Goal: Check status: Check status

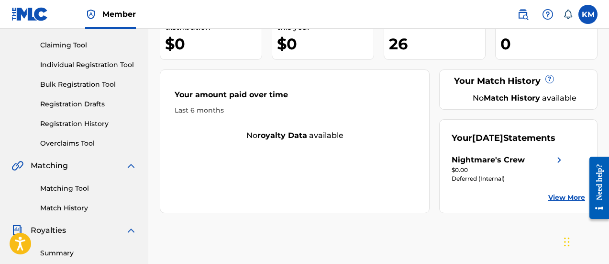
scroll to position [143, 0]
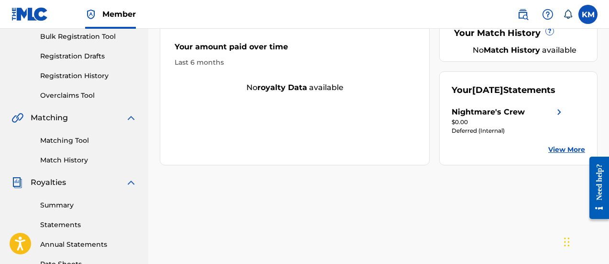
click at [59, 203] on link "Summary" at bounding box center [88, 205] width 97 height 10
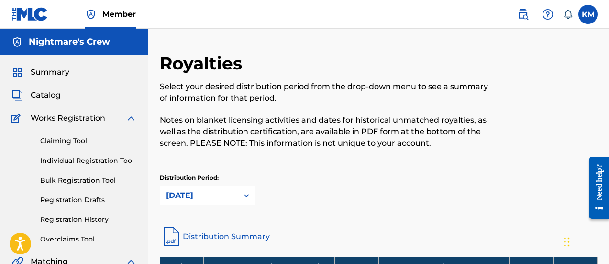
click at [52, 68] on span "Summary" at bounding box center [50, 71] width 39 height 11
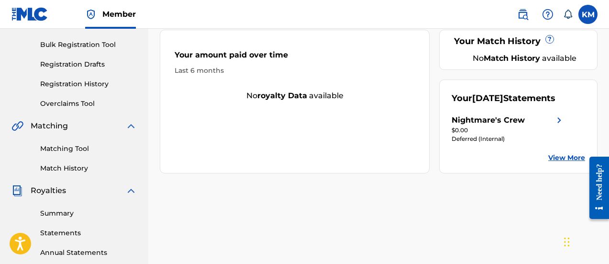
scroll to position [143, 0]
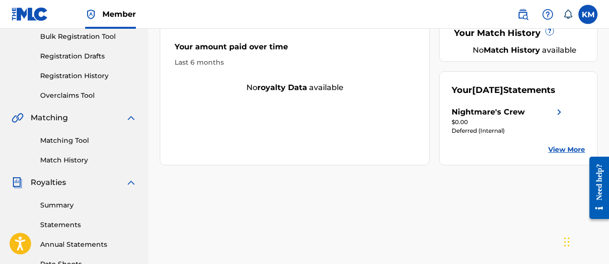
click at [563, 154] on link "View More" at bounding box center [566, 149] width 37 height 10
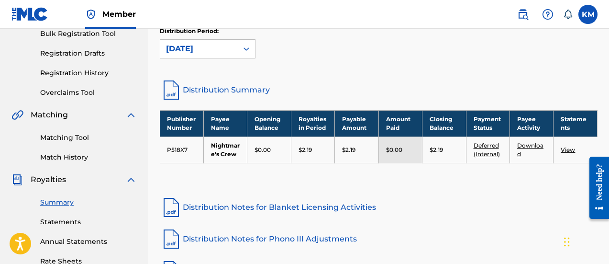
scroll to position [191, 0]
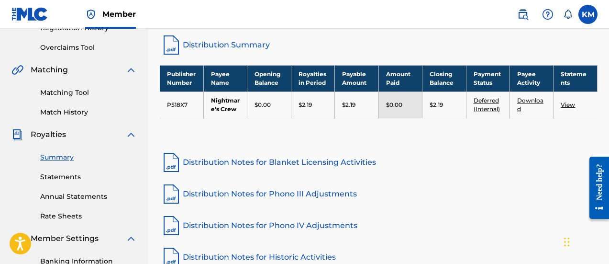
click at [565, 110] on td "View" at bounding box center [575, 104] width 44 height 26
click at [566, 106] on link "View" at bounding box center [568, 104] width 14 height 7
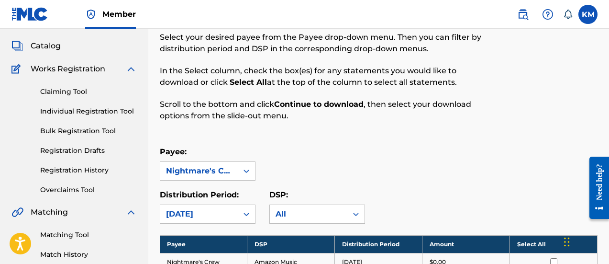
scroll to position [48, 0]
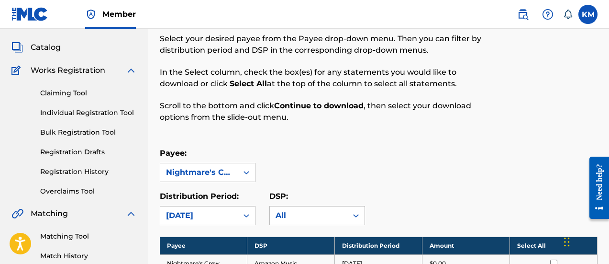
click at [49, 44] on span "Catalog" at bounding box center [46, 47] width 30 height 11
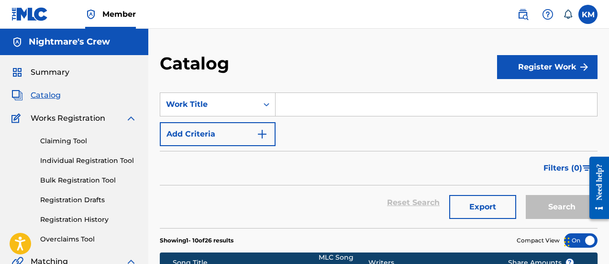
click at [43, 73] on span "Summary" at bounding box center [50, 71] width 39 height 11
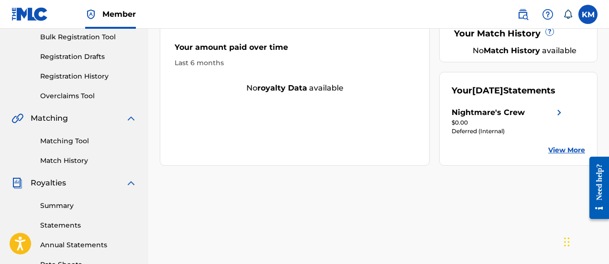
scroll to position [143, 0]
